Goal: Task Accomplishment & Management: Manage account settings

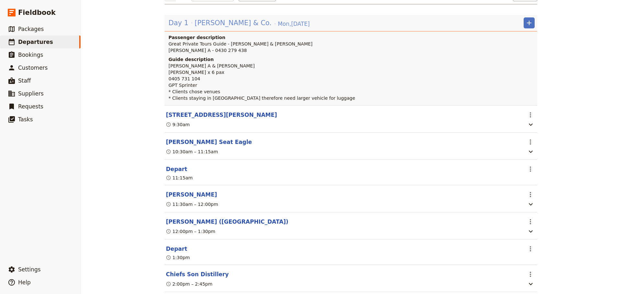
drag, startPoint x: 0, startPoint y: 0, endPoint x: 214, endPoint y: 25, distance: 215.7
click at [214, 25] on span "[PERSON_NAME] & Co." at bounding box center [233, 23] width 77 height 10
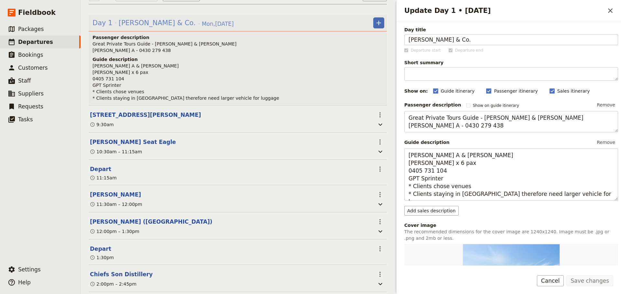
scroll to position [90, 0]
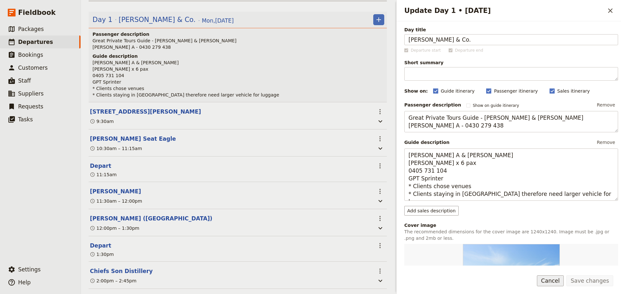
click at [549, 281] on button "Cancel" at bounding box center [549, 281] width 27 height 11
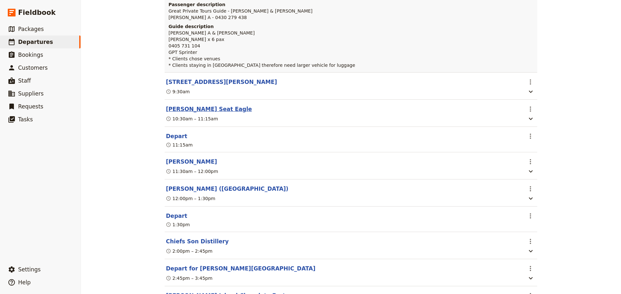
click at [182, 107] on button "[PERSON_NAME] Seat Eagle" at bounding box center [209, 109] width 86 height 8
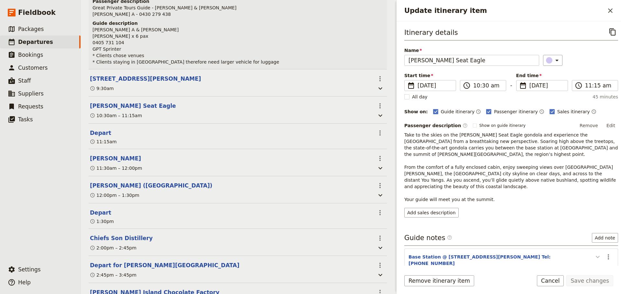
click at [595, 256] on icon "Update itinerary item" at bounding box center [597, 257] width 4 height 2
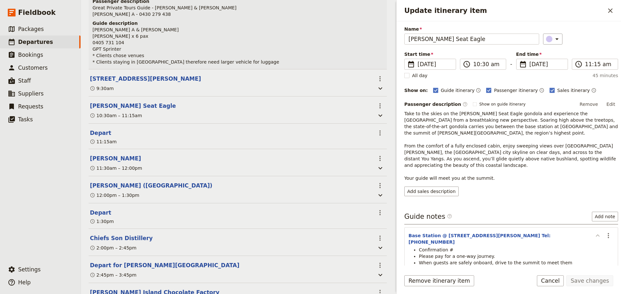
scroll to position [35, 0]
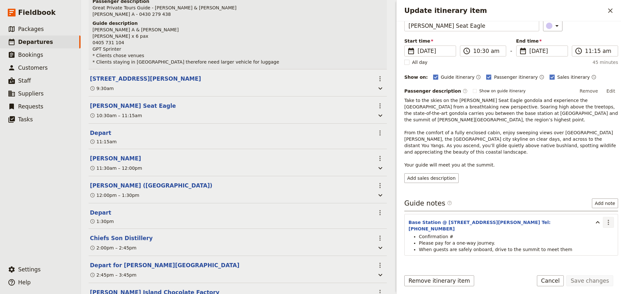
click at [605, 219] on icon "Actions" at bounding box center [608, 223] width 8 height 8
click at [590, 222] on span "Edit note" at bounding box center [584, 223] width 20 height 6
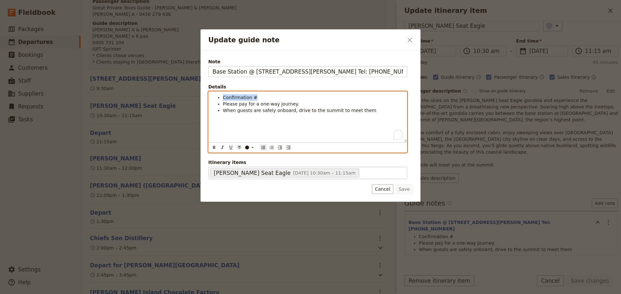
drag, startPoint x: 261, startPoint y: 96, endPoint x: 209, endPoint y: 98, distance: 52.7
click at [209, 98] on div "Confirmation # Please pay for a one-way journey. When guests are safely onboard…" at bounding box center [307, 117] width 198 height 50
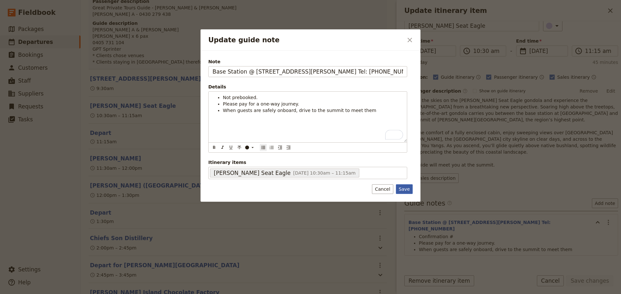
click at [403, 189] on button "Save" at bounding box center [404, 190] width 17 height 10
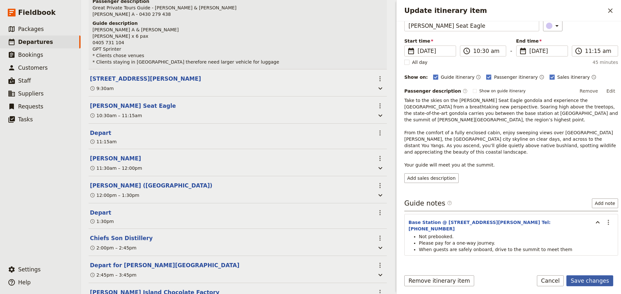
click at [598, 279] on button "Save changes" at bounding box center [589, 281] width 47 height 11
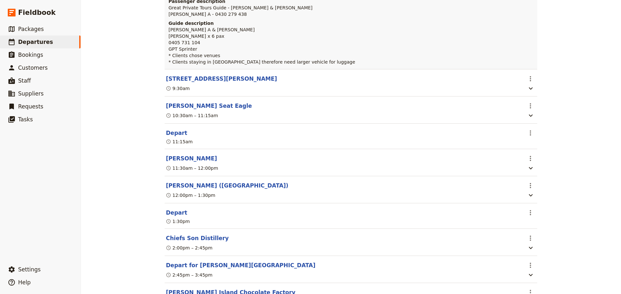
scroll to position [120, 0]
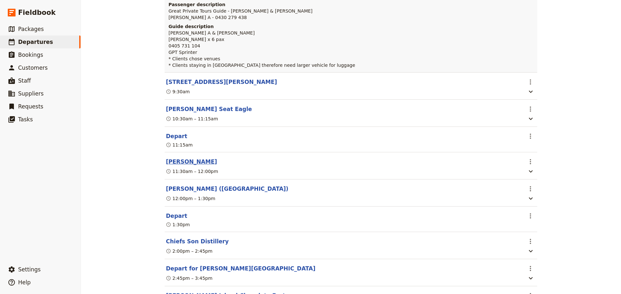
click at [174, 163] on button "[PERSON_NAME]" at bounding box center [191, 162] width 51 height 8
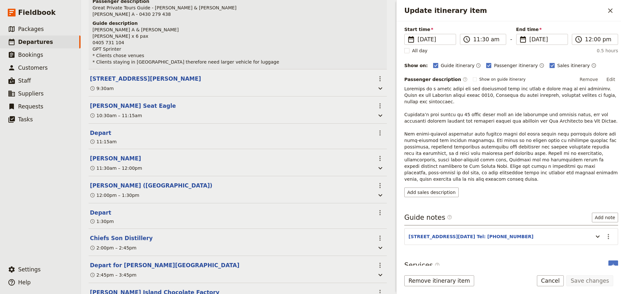
scroll to position [48, 0]
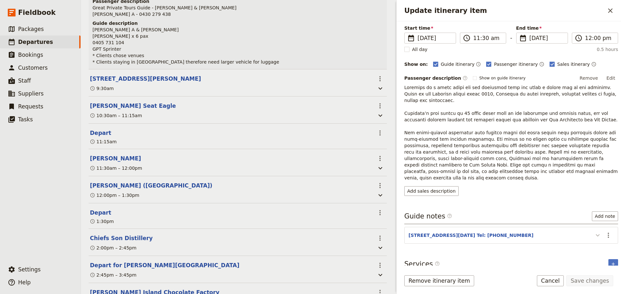
click at [593, 232] on icon "Update itinerary item" at bounding box center [597, 236] width 8 height 8
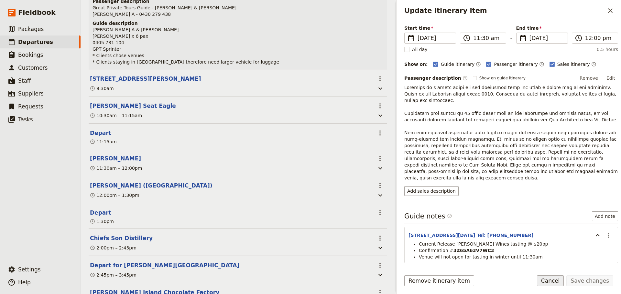
click at [557, 279] on button "Cancel" at bounding box center [549, 281] width 27 height 11
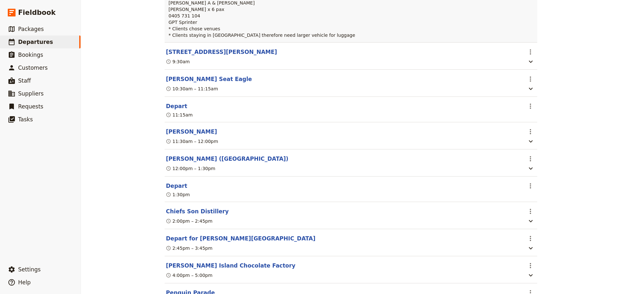
scroll to position [217, 0]
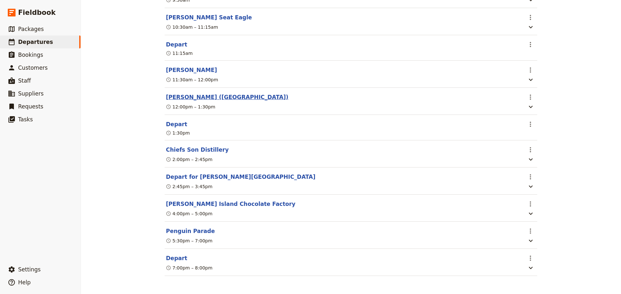
click at [173, 93] on button "[PERSON_NAME] ([GEOGRAPHIC_DATA])" at bounding box center [227, 97] width 122 height 8
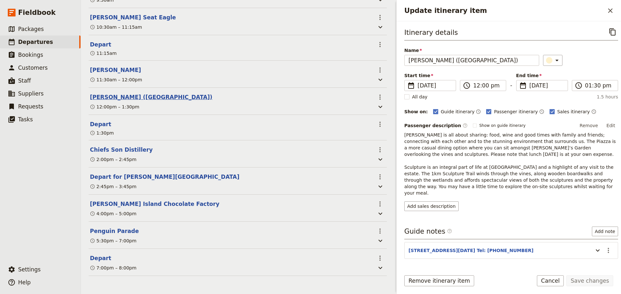
scroll to position [220, 0]
click at [593, 247] on icon "Update itinerary item" at bounding box center [597, 251] width 8 height 8
click at [557, 282] on button "Cancel" at bounding box center [549, 281] width 27 height 11
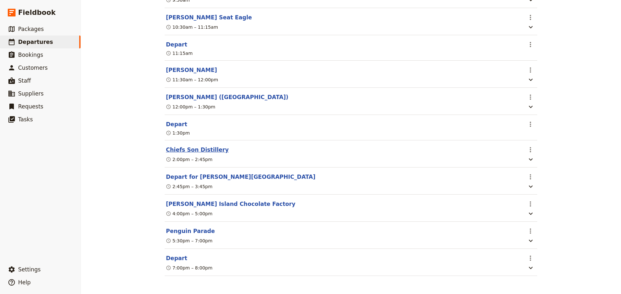
click at [174, 147] on button "Chiefs Son Distillery" at bounding box center [197, 150] width 63 height 8
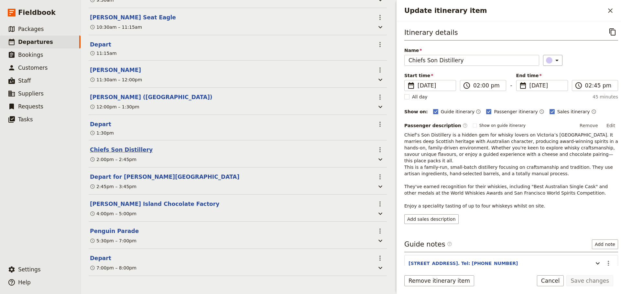
scroll to position [220, 0]
click at [594, 260] on icon "Update itinerary item" at bounding box center [597, 264] width 8 height 8
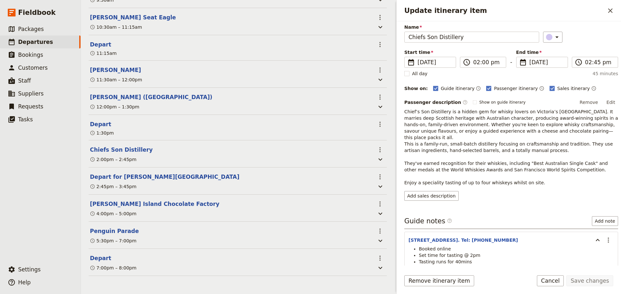
scroll to position [54, 0]
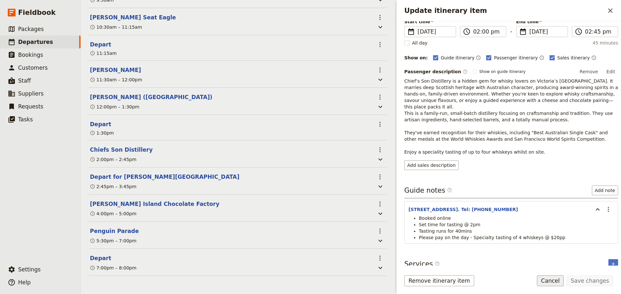
click at [560, 283] on button "Cancel" at bounding box center [549, 281] width 27 height 11
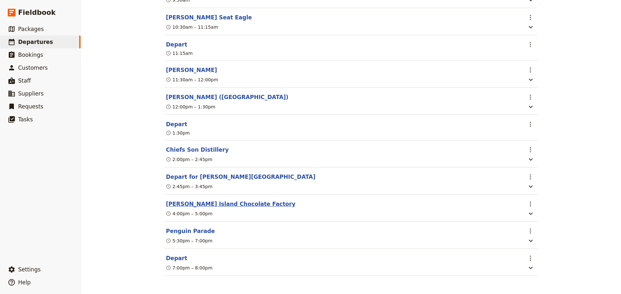
click at [177, 203] on button "[PERSON_NAME] Island Chocolate Factory" at bounding box center [230, 204] width 129 height 8
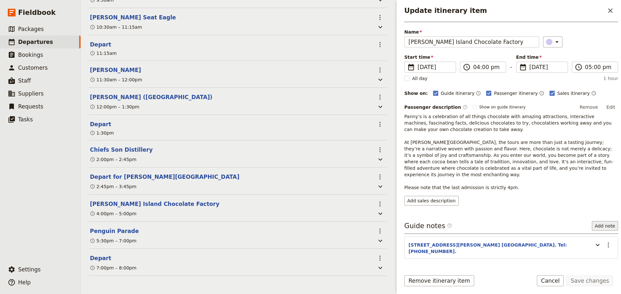
scroll to position [28, 0]
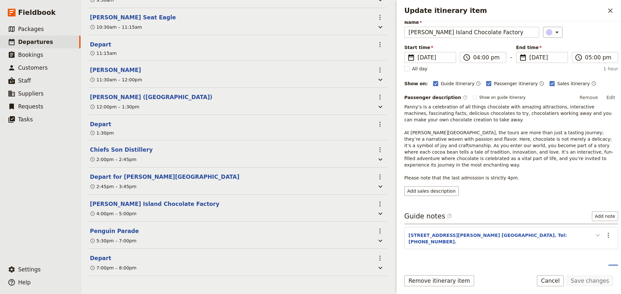
click at [595, 232] on icon "Update itinerary item" at bounding box center [597, 236] width 8 height 8
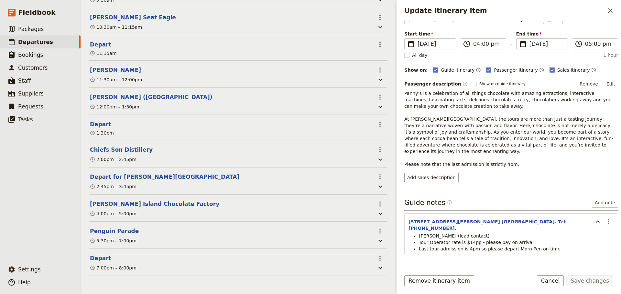
scroll to position [48, 0]
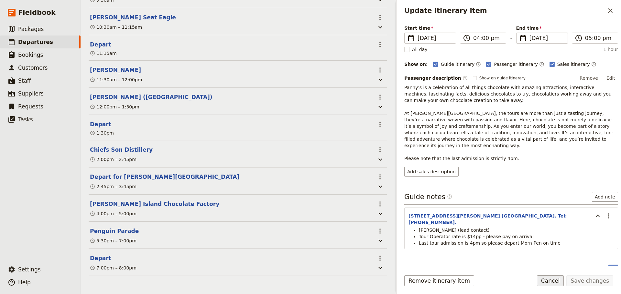
click at [558, 284] on button "Cancel" at bounding box center [549, 281] width 27 height 11
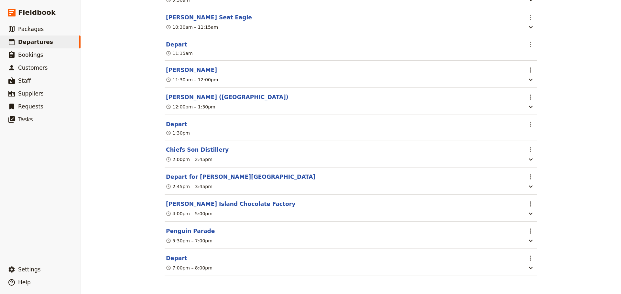
scroll to position [217, 0]
click at [189, 231] on button "Penguin Parade" at bounding box center [190, 232] width 49 height 8
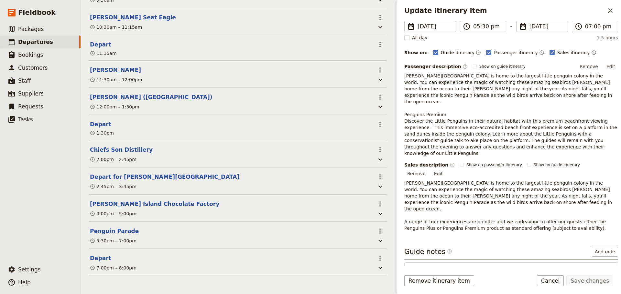
scroll to position [75, 0]
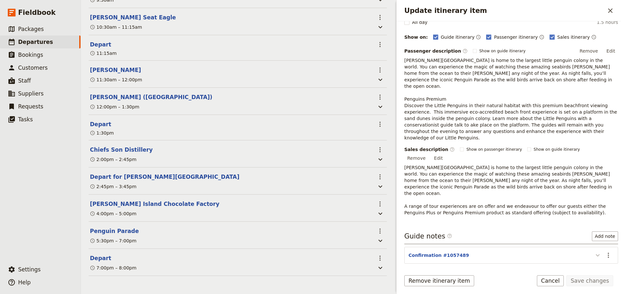
click at [595, 252] on icon "Update itinerary item" at bounding box center [597, 256] width 8 height 8
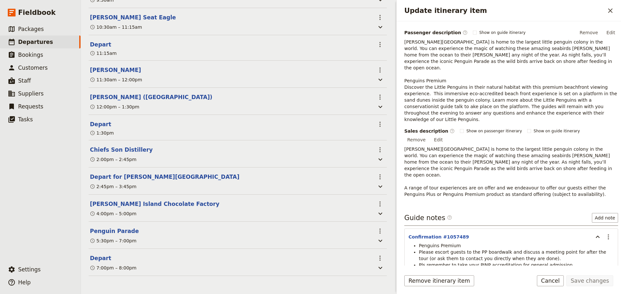
scroll to position [101, 0]
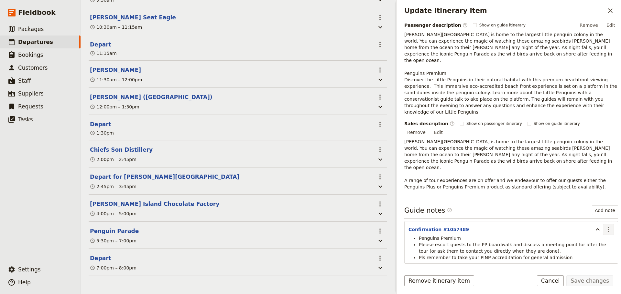
click at [606, 226] on icon "Actions" at bounding box center [608, 230] width 8 height 8
click at [594, 219] on span "Edit note" at bounding box center [584, 217] width 20 height 6
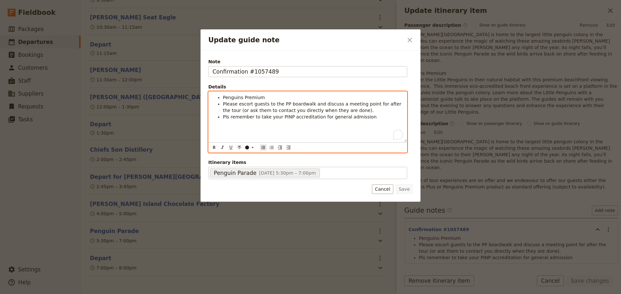
click at [373, 119] on li "Pls remember to take your PINP accreditation for general admission" at bounding box center [313, 117] width 180 height 6
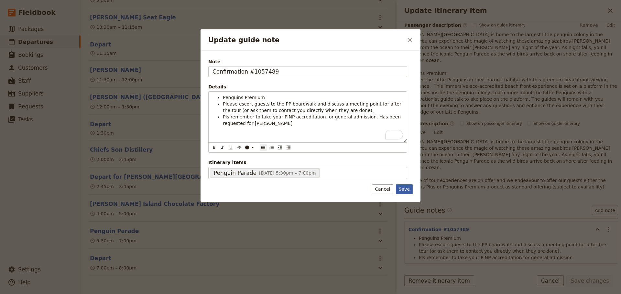
click at [406, 186] on button "Save" at bounding box center [404, 190] width 17 height 10
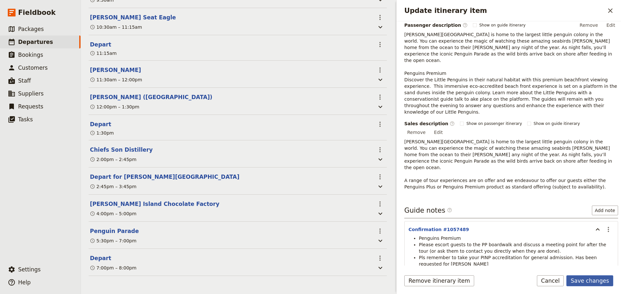
click at [589, 280] on button "Save changes" at bounding box center [589, 281] width 47 height 11
